Goal: Information Seeking & Learning: Learn about a topic

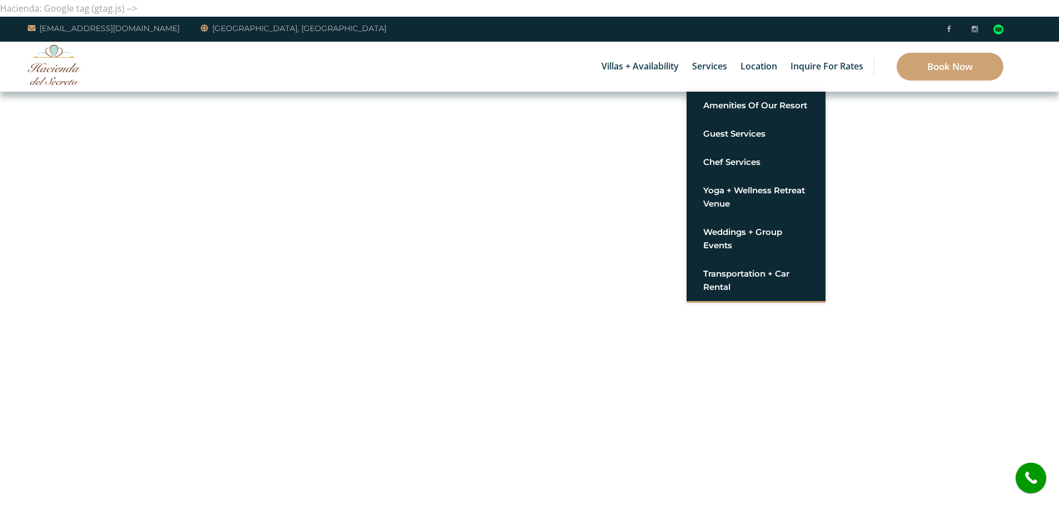
click at [725, 52] on link "Services" at bounding box center [709, 67] width 46 height 50
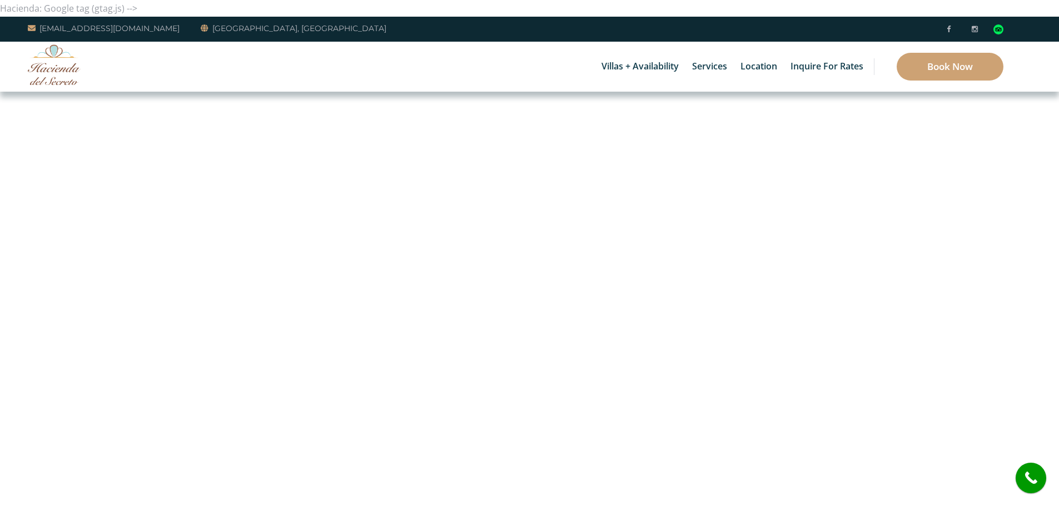
click at [960, 34] on li at bounding box center [961, 28] width 8 height 17
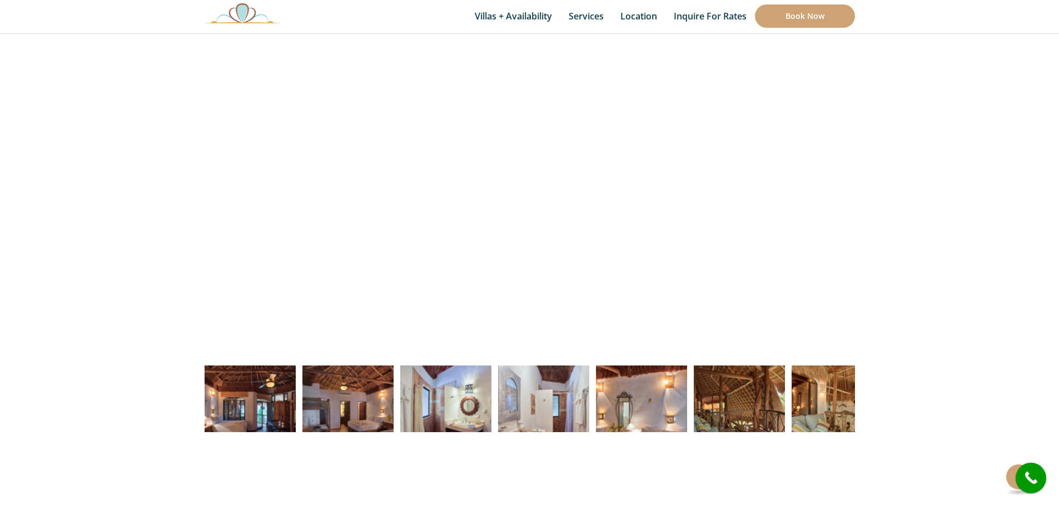
scroll to position [40, 0]
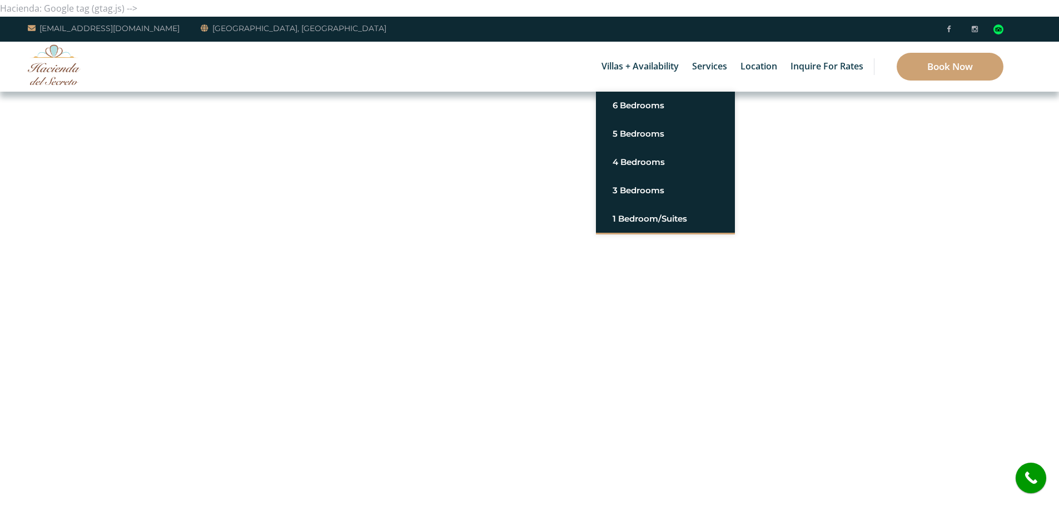
click at [614, 77] on link "Villas + Availability" at bounding box center [640, 67] width 88 height 50
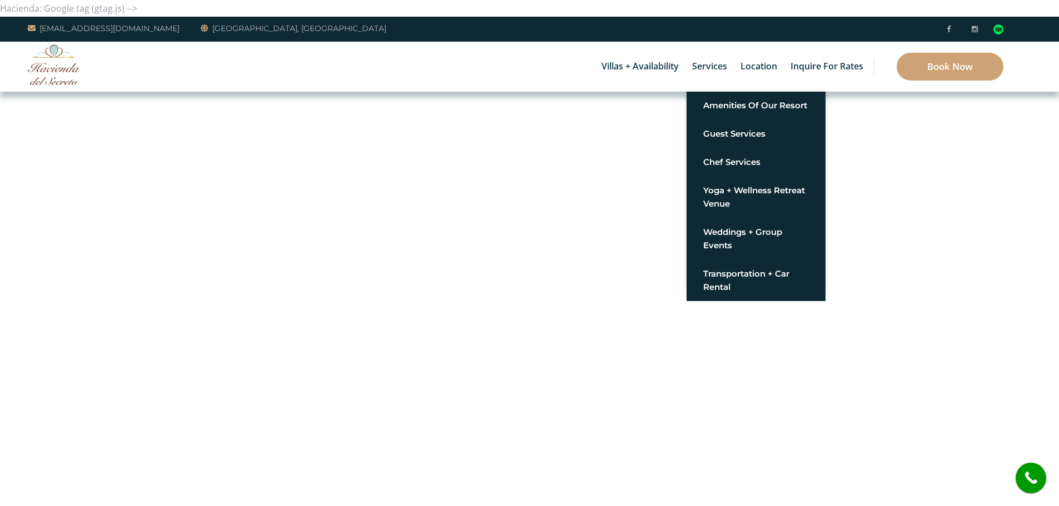
click at [727, 88] on link "Services" at bounding box center [709, 67] width 46 height 50
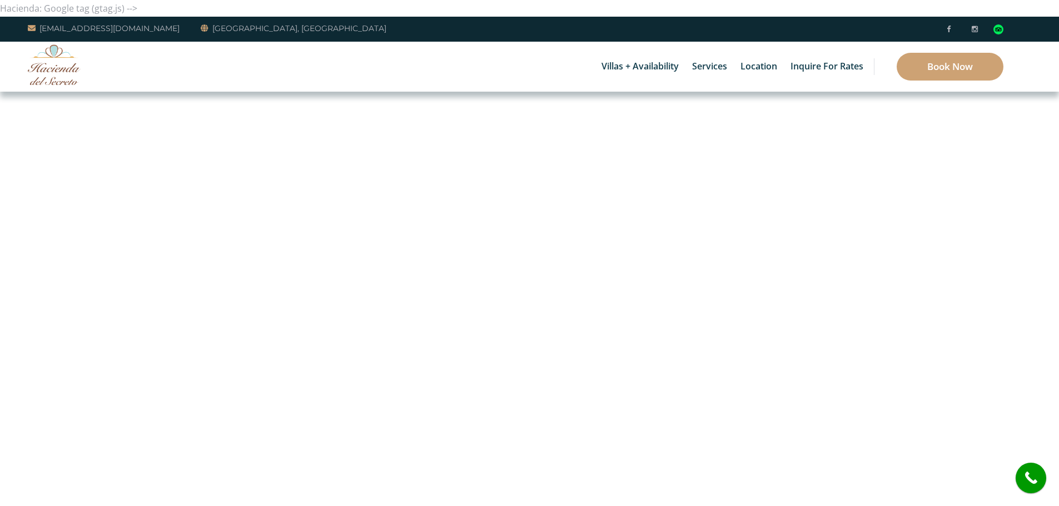
click at [960, 24] on li at bounding box center [961, 28] width 8 height 17
